Goal: Check status: Check status

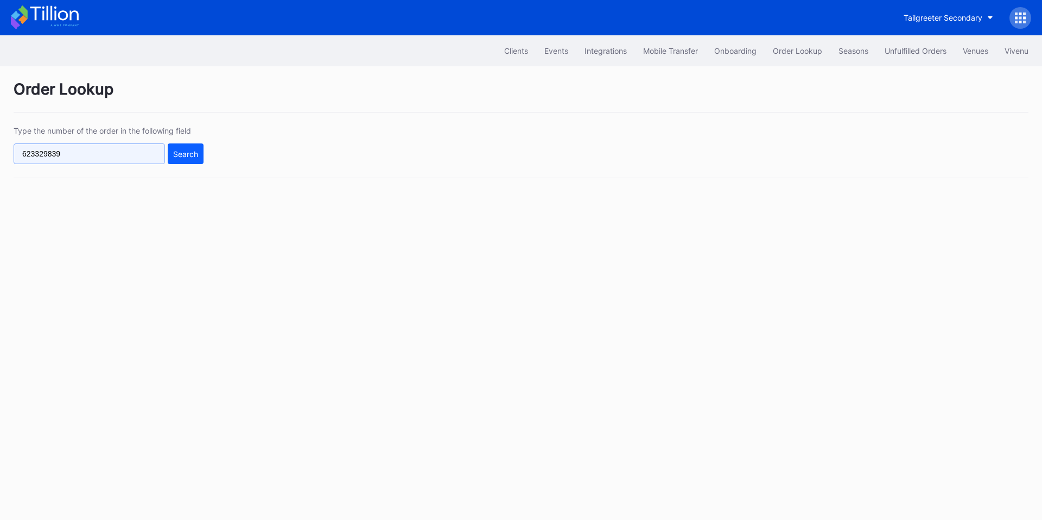
click at [108, 159] on input "623329839" at bounding box center [89, 153] width 151 height 21
paste input "622929465"
click at [106, 150] on input "[CREDIT_CARD_NUMBER]" at bounding box center [89, 153] width 151 height 21
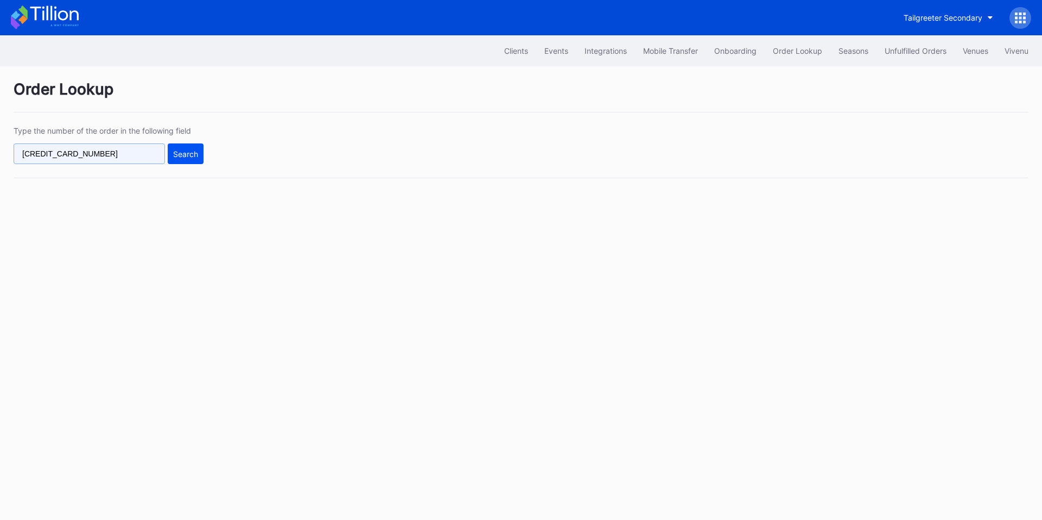
paste input "text"
type input "622929465"
click at [173, 149] on div "Search" at bounding box center [185, 153] width 25 height 9
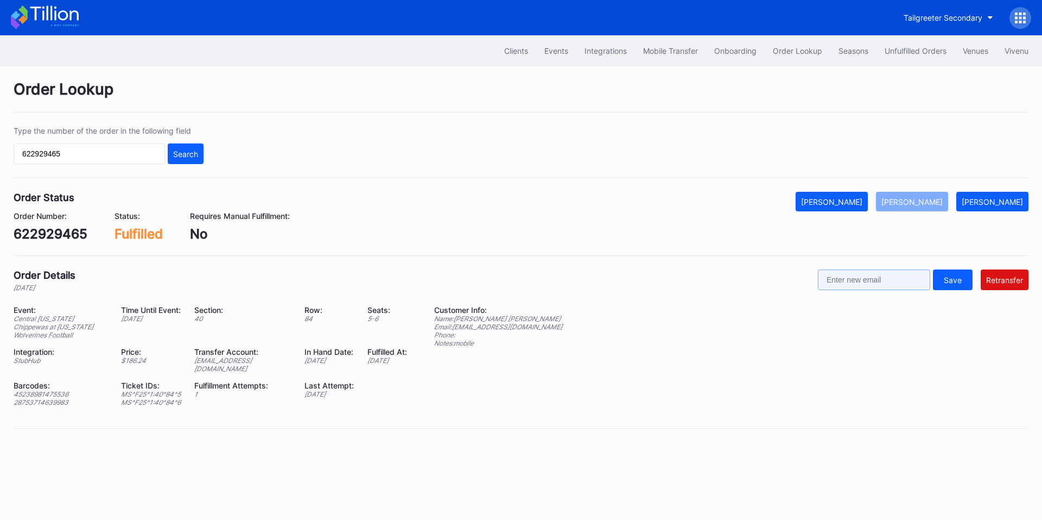
click at [885, 286] on input "text" at bounding box center [874, 279] width 112 height 21
paste input "[EMAIL_ADDRESS][DOMAIN_NAME]"
type input "[EMAIL_ADDRESS][DOMAIN_NAME]"
click at [1002, 280] on div "Retransfer" at bounding box center [1004, 279] width 37 height 9
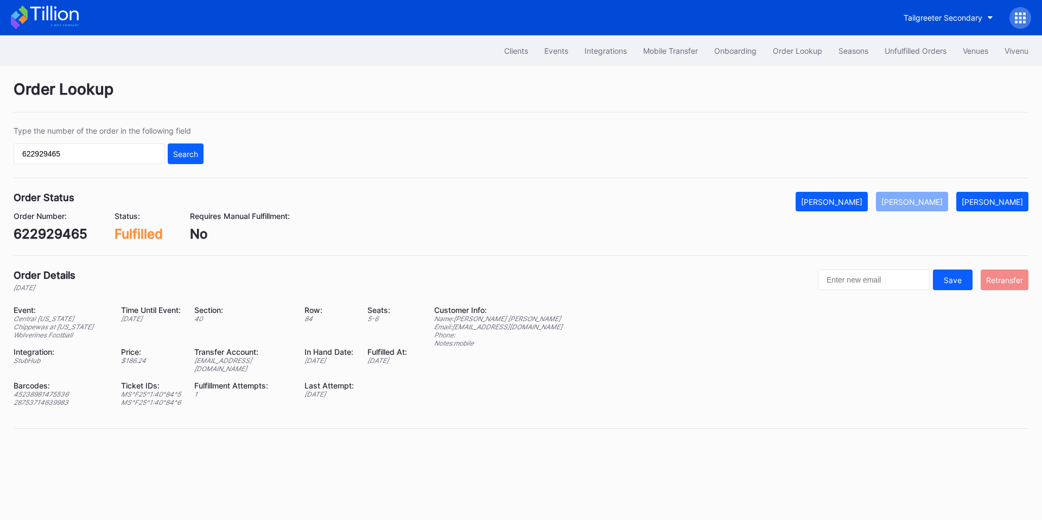
scroll to position [0, 0]
